Goal: Information Seeking & Learning: Understand process/instructions

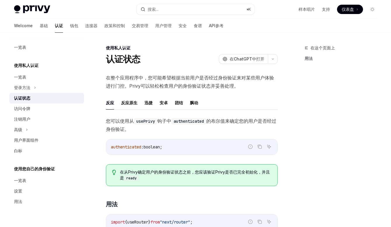
scroll to position [233, 0]
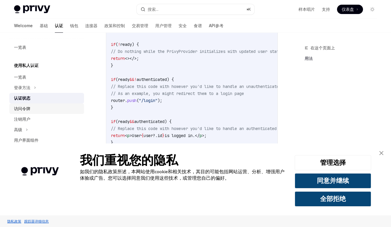
click at [46, 108] on div "访问令牌" at bounding box center [47, 108] width 66 height 7
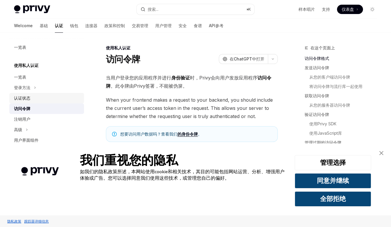
click at [36, 98] on div "认证状态" at bounding box center [47, 97] width 66 height 7
type textarea "*"
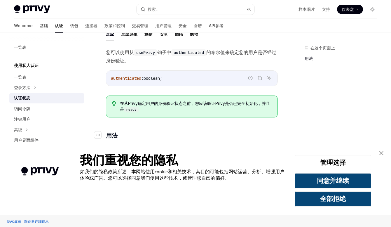
scroll to position [128, 0]
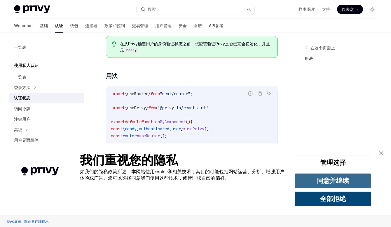
click at [343, 178] on button "同意并继续" at bounding box center [333, 180] width 76 height 15
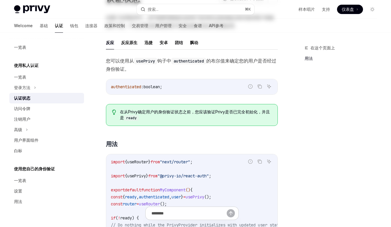
scroll to position [8, 0]
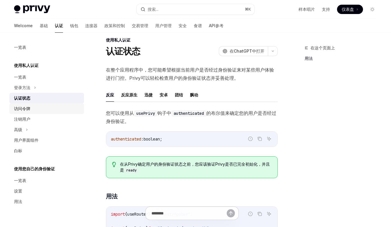
click at [43, 106] on div "访问令牌" at bounding box center [47, 108] width 66 height 7
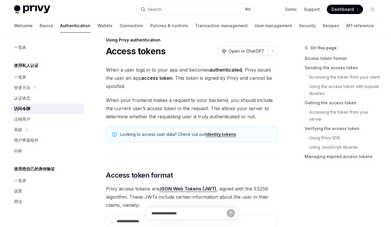
type textarea "*"
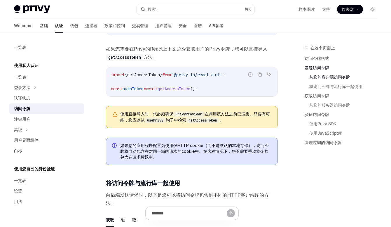
scroll to position [268, 0]
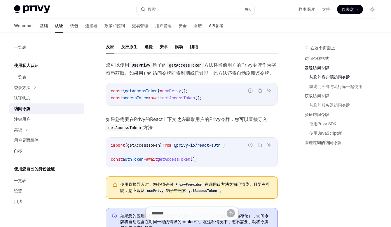
click at [146, 93] on span "getAccessToken" at bounding box center [141, 90] width 33 height 5
copy span "getAccessToken"
drag, startPoint x: 223, startPoint y: 107, endPoint x: 111, endPoint y: 106, distance: 111.1
click at [111, 101] on code "const { getAccessToken } = usePrivy (); const accessToken = await getAccessToke…" at bounding box center [192, 94] width 162 height 14
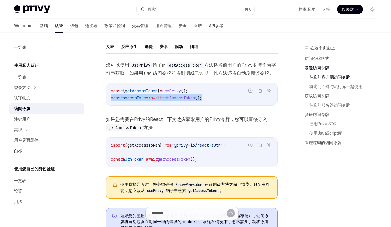
copy span "const accessToken = await getAccessToken ();"
click at [169, 101] on code "const { getAccessToken } = usePrivy (); const accessToken = await getAccessToke…" at bounding box center [192, 94] width 162 height 14
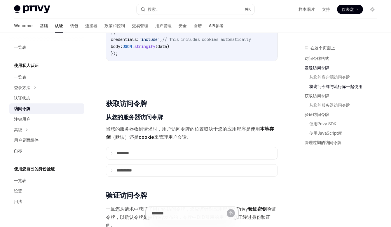
scroll to position [677, 0]
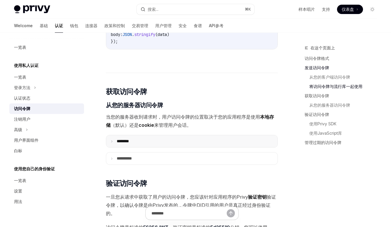
click at [142, 147] on summary "** ******" at bounding box center [191, 141] width 171 height 12
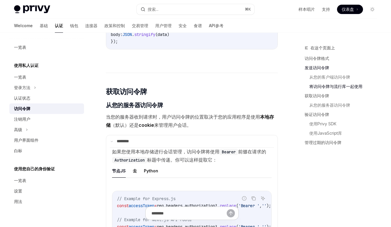
scroll to position [747, 0]
